Goal: Information Seeking & Learning: Learn about a topic

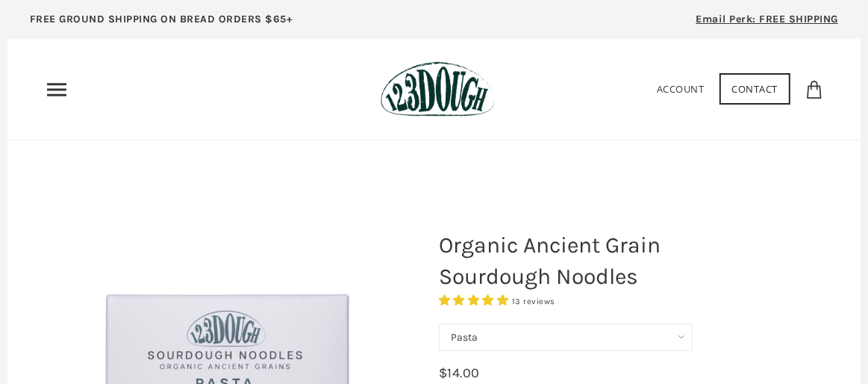
click at [52, 90] on icon "Primary" at bounding box center [57, 90] width 24 height 24
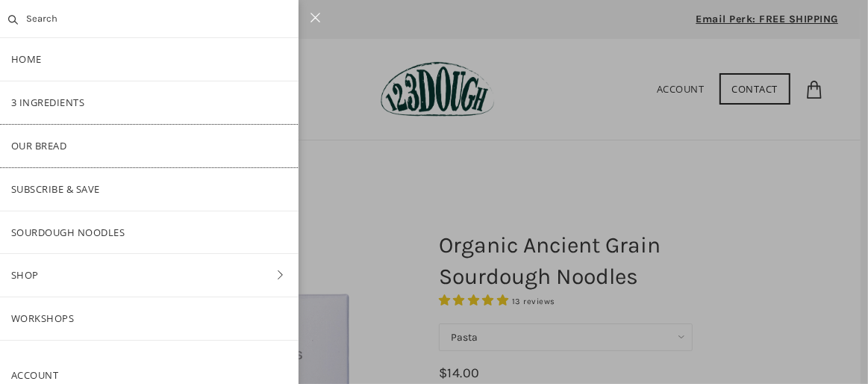
click at [43, 150] on link "Our Bread" at bounding box center [149, 146] width 299 height 43
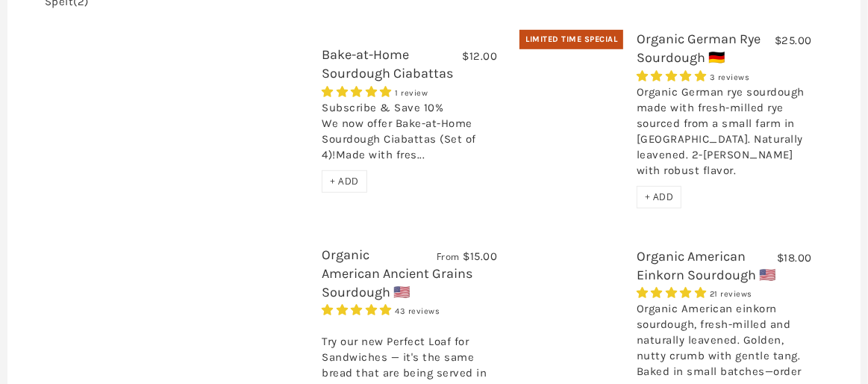
scroll to position [672, 0]
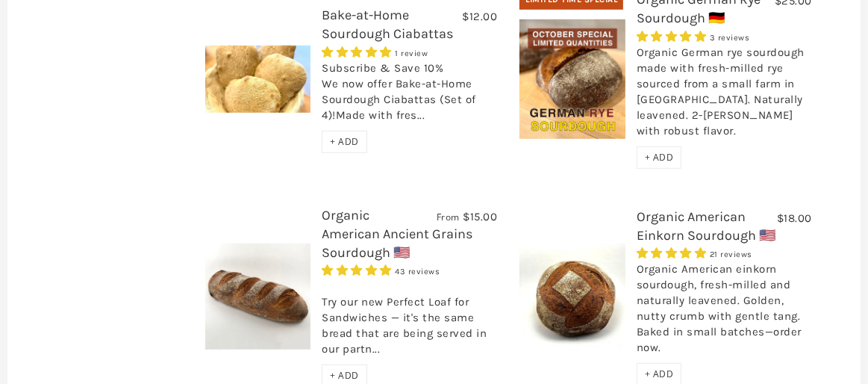
click at [687, 208] on link "Organic American Einkorn Sourdough 🇺🇸" at bounding box center [706, 225] width 139 height 35
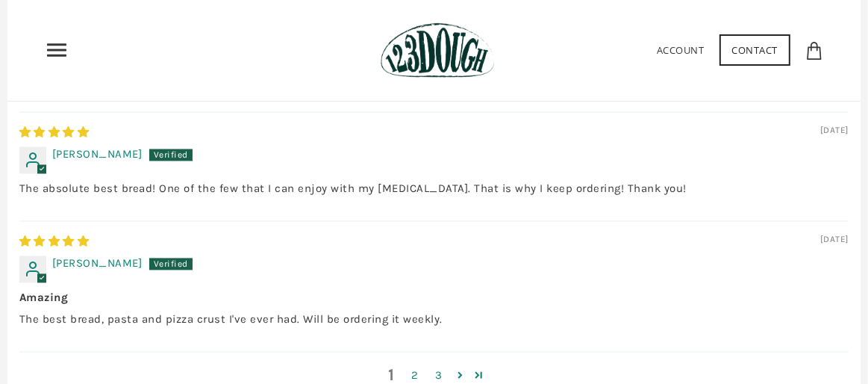
scroll to position [2165, 0]
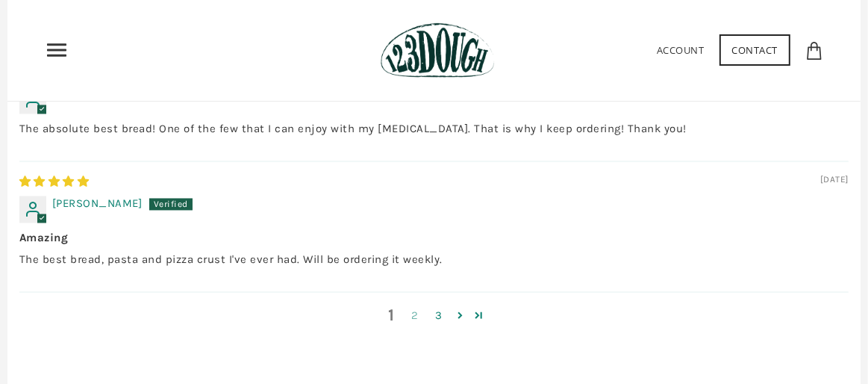
click at [422, 324] on link "2" at bounding box center [415, 315] width 24 height 17
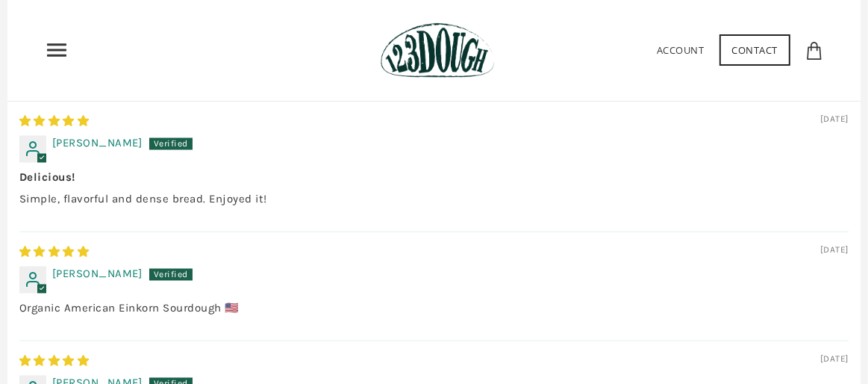
scroll to position [2073, 0]
